Goal: Information Seeking & Learning: Learn about a topic

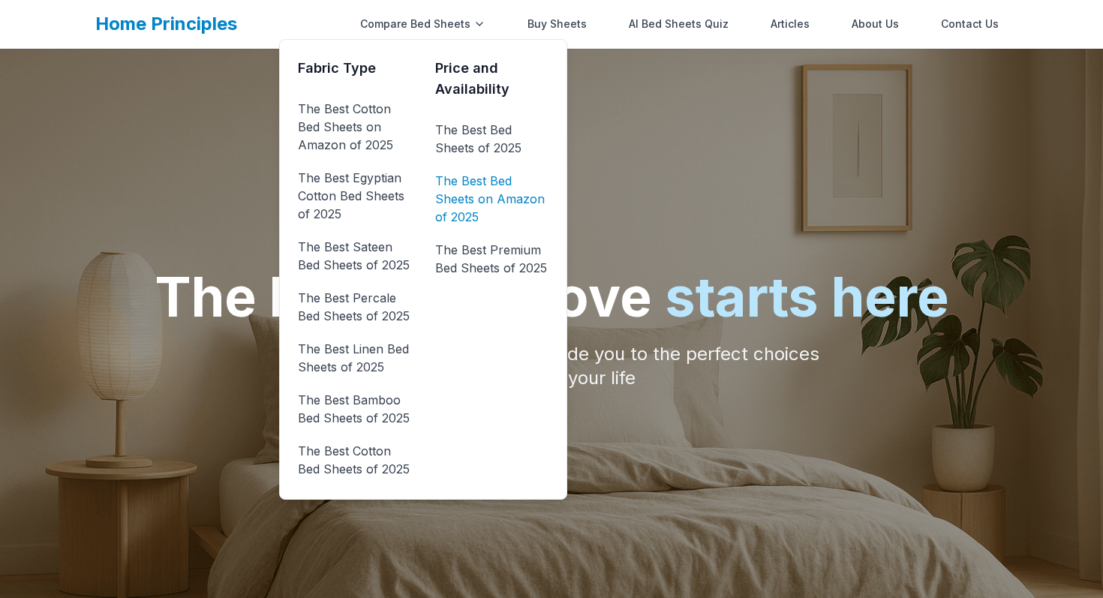
click at [479, 203] on link "The Best Bed Sheets on Amazon of 2025" at bounding box center [491, 199] width 113 height 60
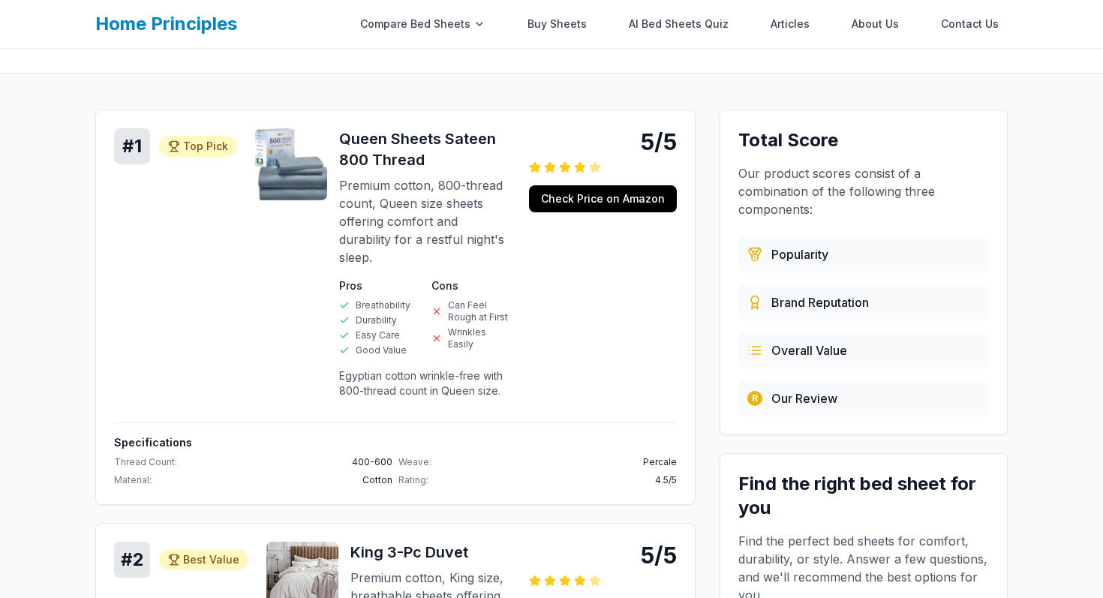
scroll to position [191, 0]
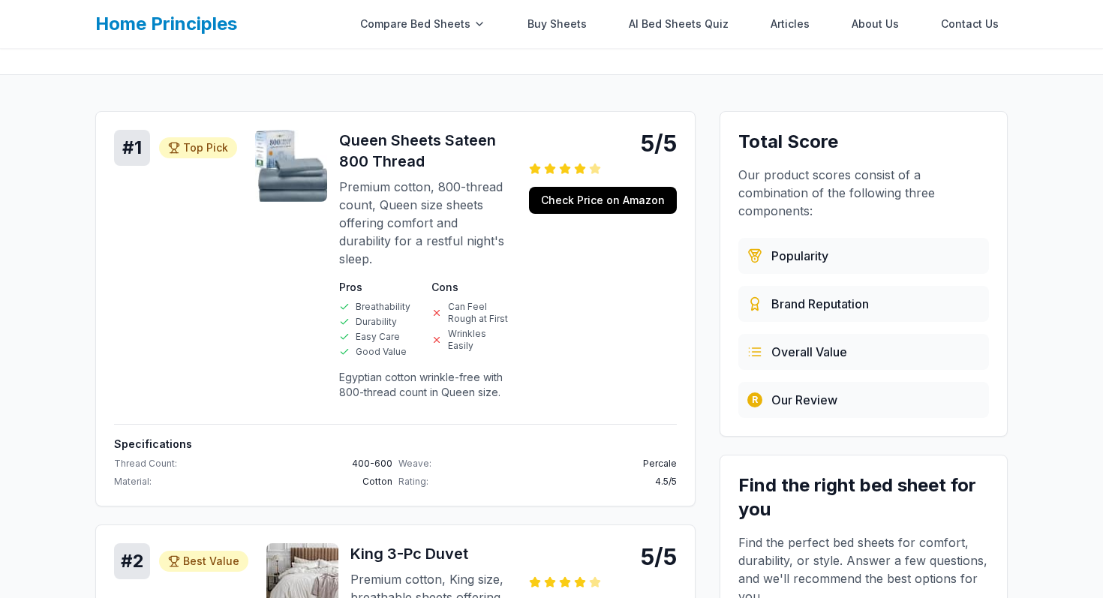
click at [160, 437] on h4 "Specifications" at bounding box center [395, 444] width 563 height 15
copy h4 "Specifications"
click at [614, 200] on link "Check Price on Amazon" at bounding box center [603, 200] width 148 height 27
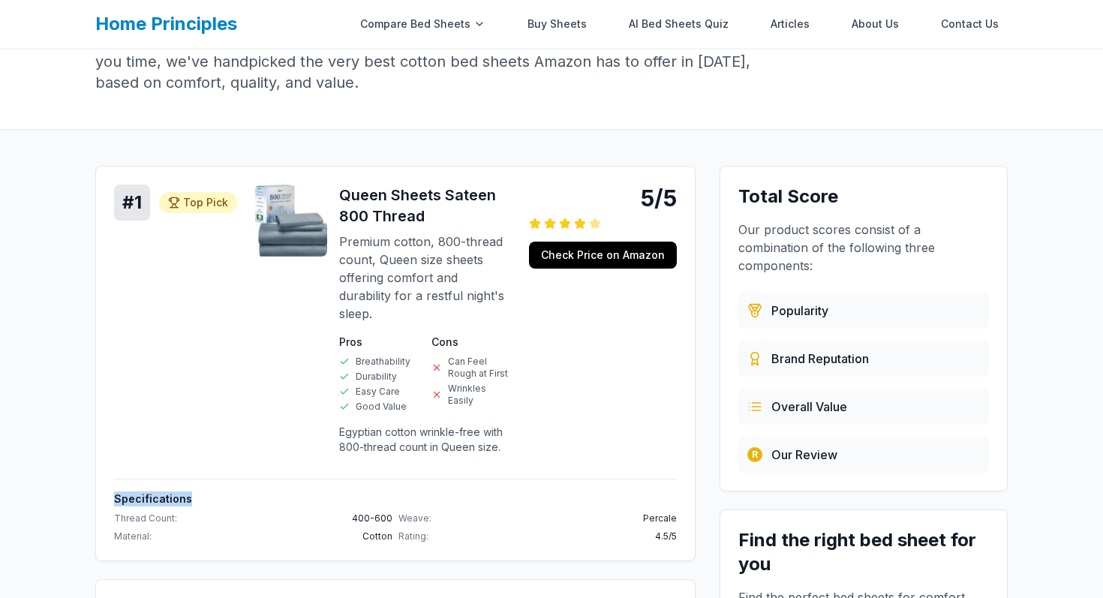
scroll to position [135, 0]
click at [363, 425] on p "Egyptian cotton wrinkle-free with 800-thread count in Queen size." at bounding box center [425, 440] width 172 height 30
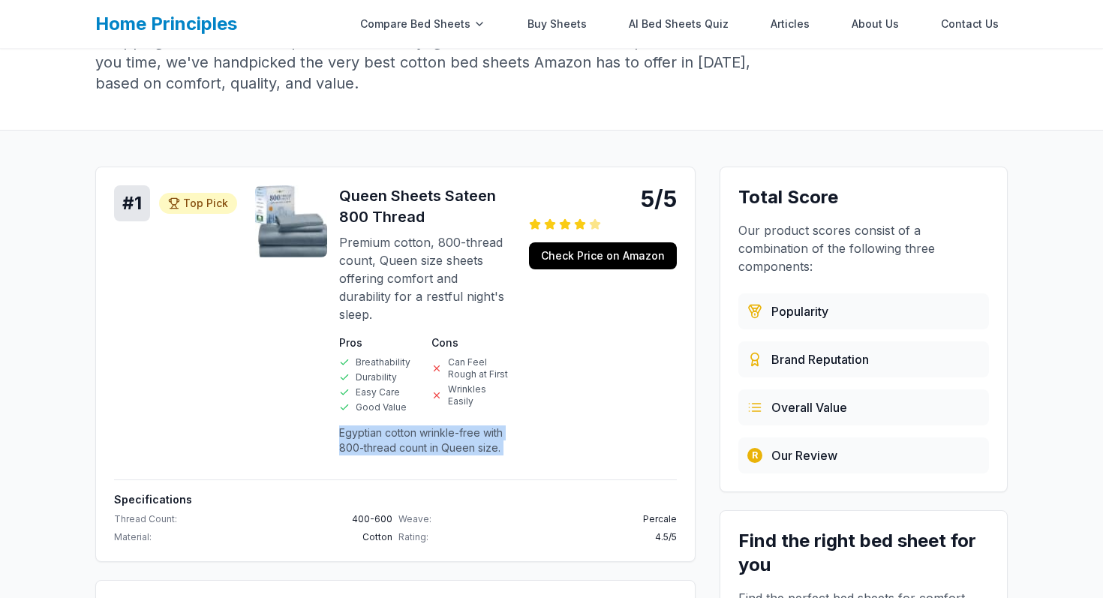
click at [363, 425] on p "Egyptian cotton wrinkle-free with 800-thread count in Queen size." at bounding box center [425, 440] width 172 height 30
click at [218, 379] on div "# 1 Top Pick Top Pick 5/5 Queen Sheets Sateen 800 Thread Premium cotton, 800-th…" at bounding box center [395, 326] width 563 height 282
click at [565, 25] on link "Buy Sheets" at bounding box center [556, 24] width 77 height 30
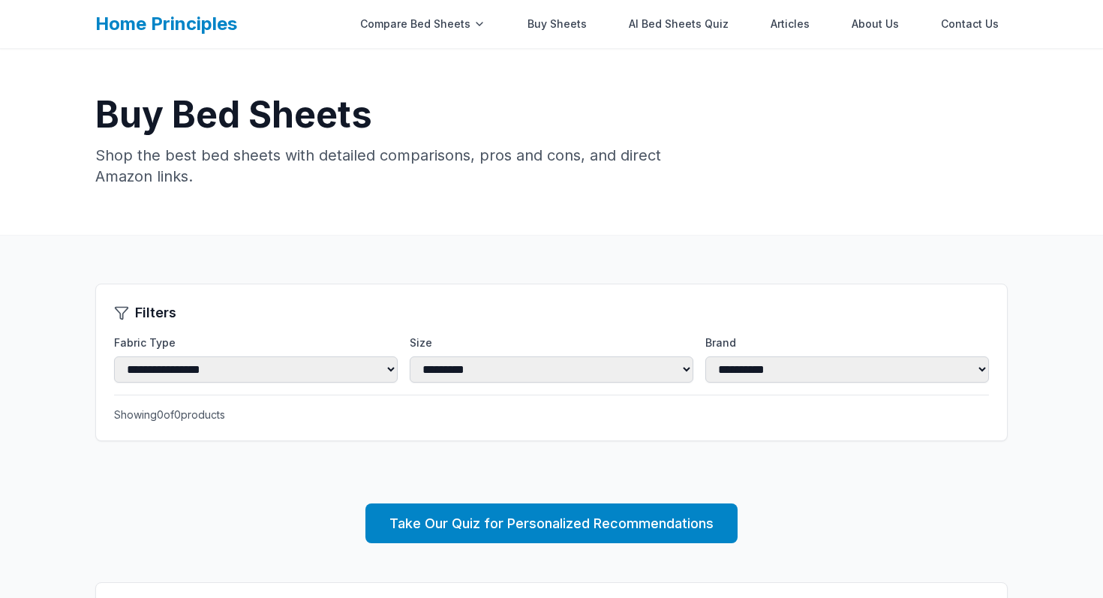
scroll to position [107, 0]
